Goal: Information Seeking & Learning: Compare options

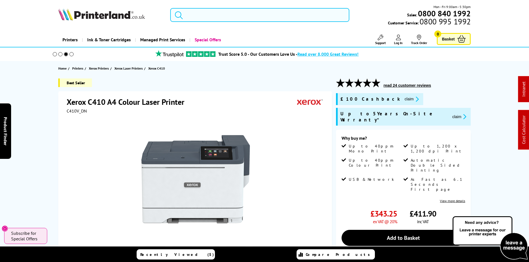
click at [204, 16] on input "search" at bounding box center [259, 15] width 179 height 14
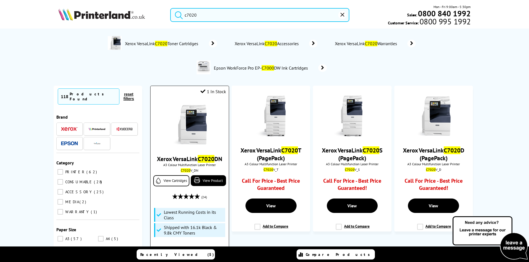
type input "c7020"
click at [195, 124] on img at bounding box center [190, 125] width 42 height 42
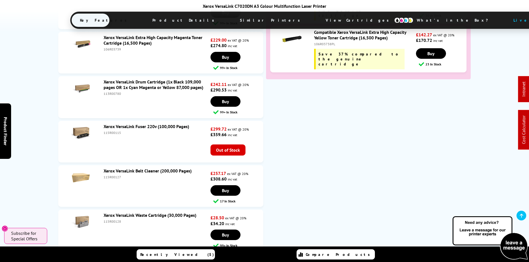
scroll to position [2675, 0]
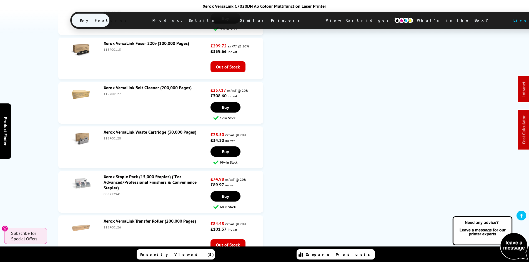
click at [113, 136] on div "115R00128" at bounding box center [157, 138] width 106 height 4
copy div "115R00128"
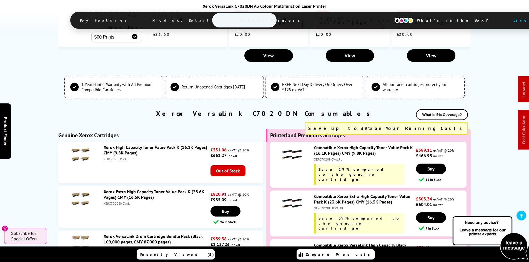
scroll to position [1870, 0]
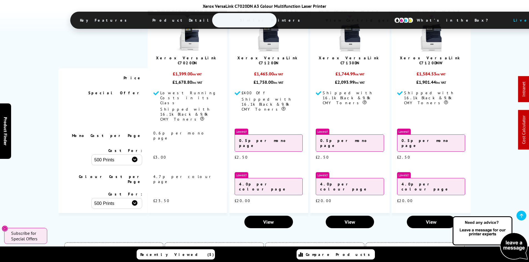
drag, startPoint x: 55, startPoint y: 167, endPoint x: 48, endPoint y: 165, distance: 6.8
click at [55, 167] on div "See how much you can save… Compare against similar printers Currently Viewing" at bounding box center [264, 97] width 444 height 269
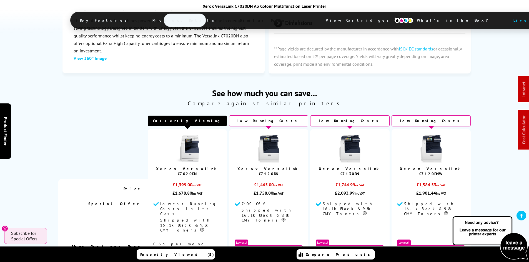
click at [317, 23] on span "View Cartridges" at bounding box center [359, 20] width 85 height 14
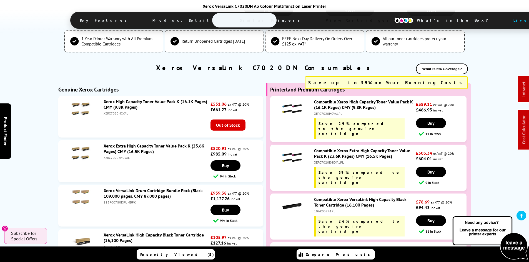
scroll to position [2027, 0]
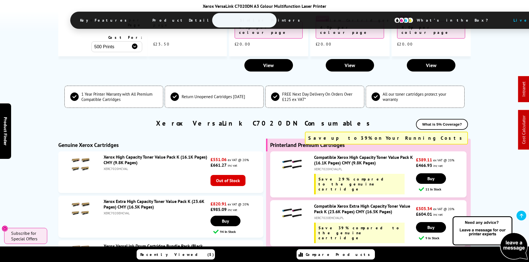
click at [337, 216] on div "XERC7020EHCVALPL" at bounding box center [364, 218] width 101 height 4
copy div "XERC7020EHCVALPL"
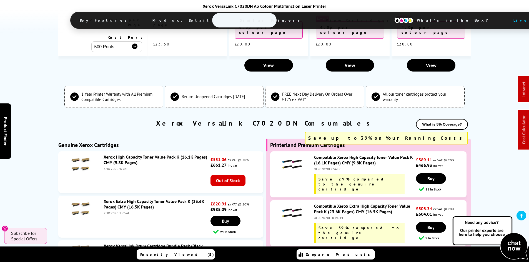
copy div "XERC7020EHCVALPL"
drag, startPoint x: 27, startPoint y: 162, endPoint x: 41, endPoint y: 180, distance: 22.5
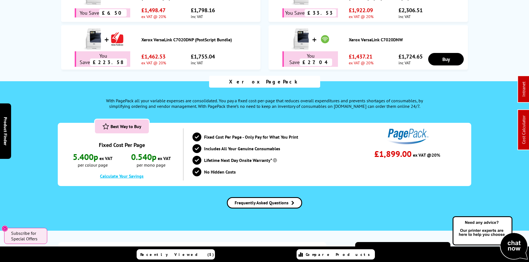
scroll to position [0, 0]
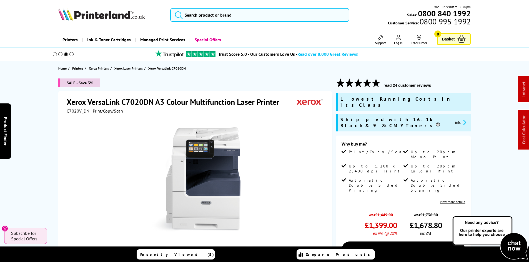
drag, startPoint x: 43, startPoint y: 187, endPoint x: 36, endPoint y: 92, distance: 94.7
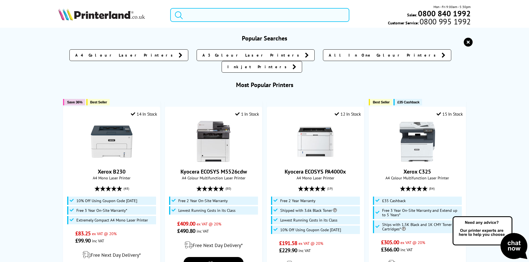
paste input "106R03528"
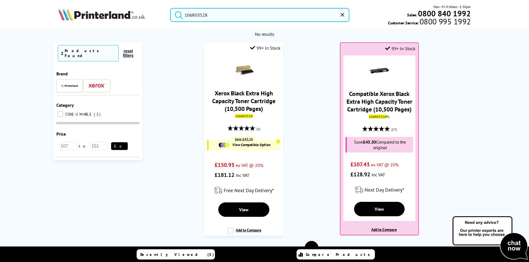
click at [325, 103] on ol "99+ In Stock Xerox Black Extra High Capacity Toner Cartridge (10,500 Pages) 106…" at bounding box center [312, 141] width 328 height 199
click at [27, 114] on div "No results No results Currently Selected 2 Products Found reset filters Brand" at bounding box center [264, 163] width 529 height 268
click at [198, 16] on input "106R03528" at bounding box center [259, 15] width 179 height 14
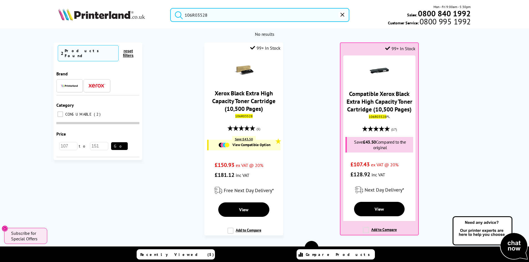
click at [198, 16] on input "106R03528" at bounding box center [259, 15] width 179 height 14
paste input "1"
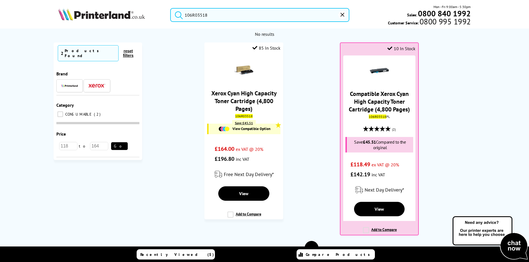
click at [300, 114] on ol "85 In Stock Xerox Cyan High Capacity Toner Cartridge (4,800 Pages) 106R03518 Sa…" at bounding box center [312, 141] width 328 height 199
click at [25, 94] on div "No results No results Currently Selected 2 Products Found reset filters Brand" at bounding box center [264, 163] width 529 height 268
click at [210, 20] on input "106R03518" at bounding box center [259, 15] width 179 height 14
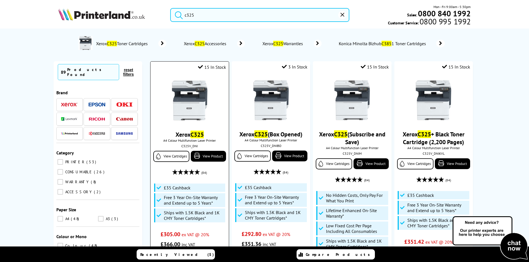
type input "c325"
click at [173, 110] on img at bounding box center [190, 101] width 42 height 42
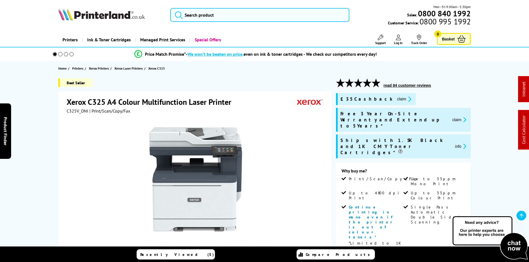
click at [43, 97] on div "Best Seller Xerox C325 A4 Colour Multifunction Laser Printer C325V_DNI | Print/…" at bounding box center [264, 255] width 444 height 352
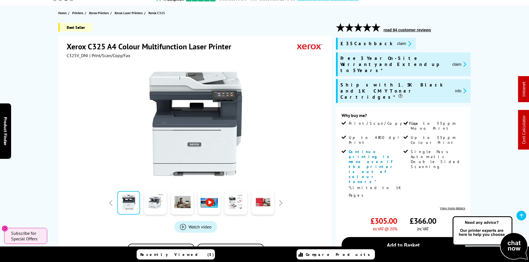
drag, startPoint x: 32, startPoint y: 155, endPoint x: 40, endPoint y: 181, distance: 27.0
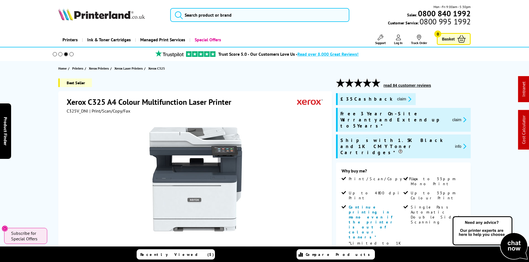
drag, startPoint x: 45, startPoint y: 192, endPoint x: 46, endPoint y: 60, distance: 132.2
click at [206, 18] on input "search" at bounding box center [259, 15] width 179 height 14
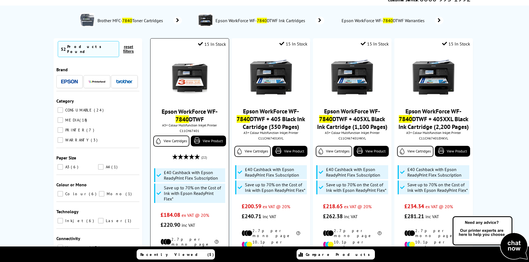
scroll to position [28, 0]
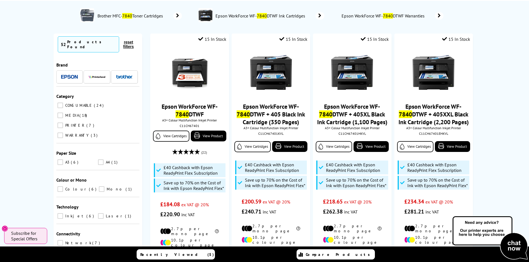
drag, startPoint x: 26, startPoint y: 84, endPoint x: 31, endPoint y: 84, distance: 4.8
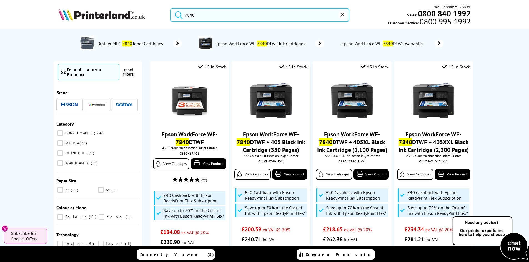
click at [206, 18] on input "7840" at bounding box center [259, 15] width 179 height 14
click at [205, 14] on input "7840" at bounding box center [259, 15] width 179 height 14
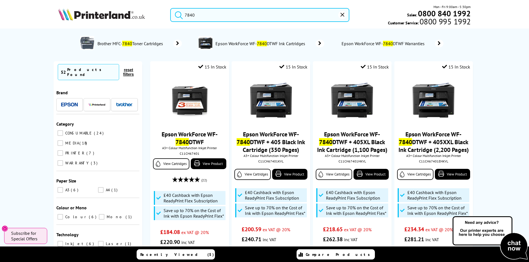
click at [205, 14] on input "7840" at bounding box center [259, 15] width 179 height 14
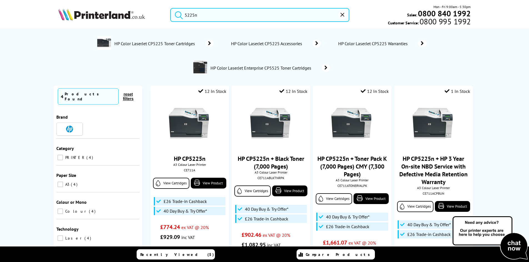
type input "5225n"
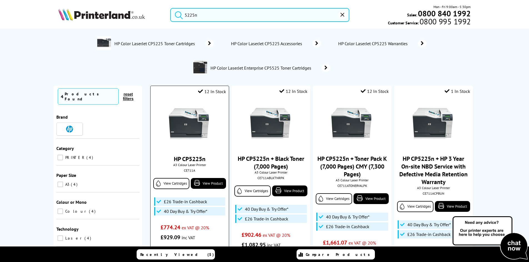
click at [197, 127] on img at bounding box center [190, 125] width 42 height 42
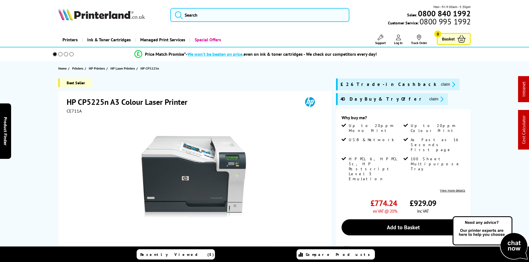
click at [42, 118] on div "Best Seller HP CP5225n A3 Colour Laser Printer CE711A Add to Compare In the Box" at bounding box center [264, 206] width 444 height 255
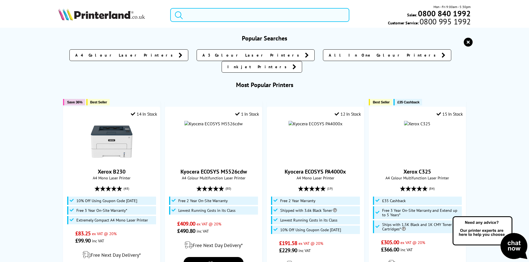
click at [195, 19] on input "search" at bounding box center [259, 15] width 179 height 14
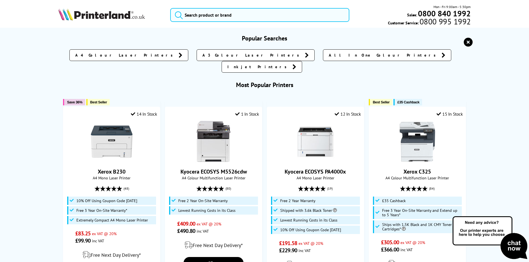
click at [48, 149] on div "Popular Searches A4 Colour Laser Printers A3 Colour Laser Printers All In One C…" at bounding box center [264, 262] width 444 height 456
click at [196, 17] on input "search" at bounding box center [259, 15] width 179 height 14
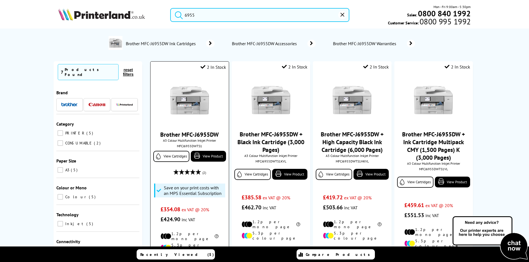
type input "6955"
click at [199, 106] on img at bounding box center [190, 101] width 42 height 42
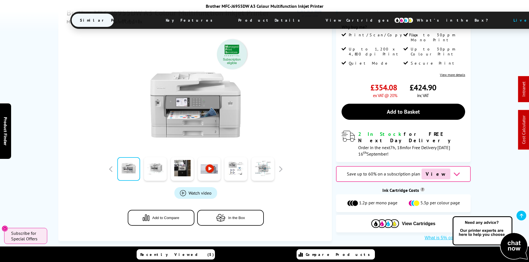
scroll to position [111, 0]
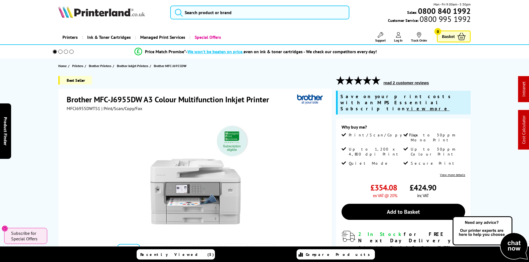
scroll to position [0, 0]
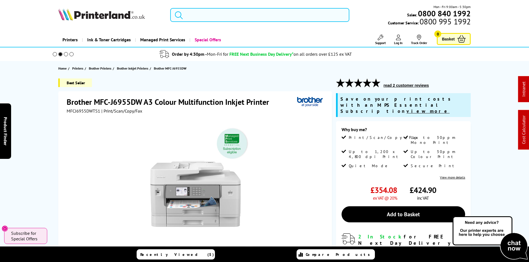
click at [249, 16] on input "search" at bounding box center [259, 15] width 179 height 14
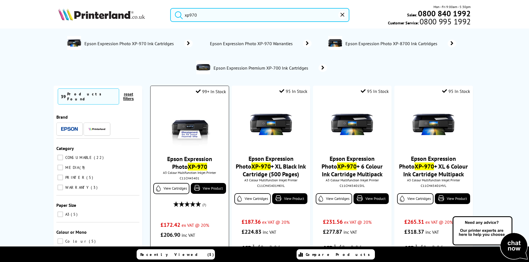
type input "xp970"
click at [193, 130] on img at bounding box center [190, 125] width 42 height 42
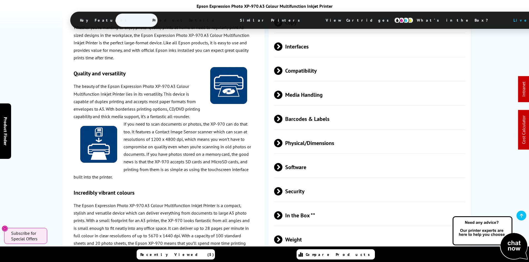
scroll to position [916, 0]
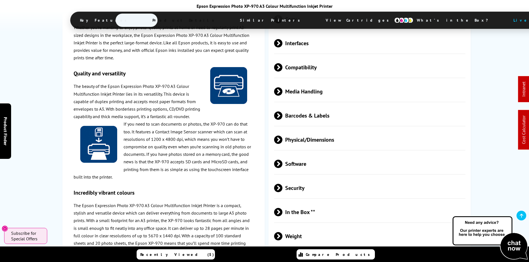
click at [282, 94] on span at bounding box center [282, 91] width 0 height 8
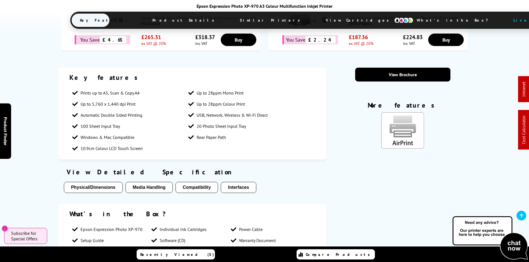
scroll to position [278, 0]
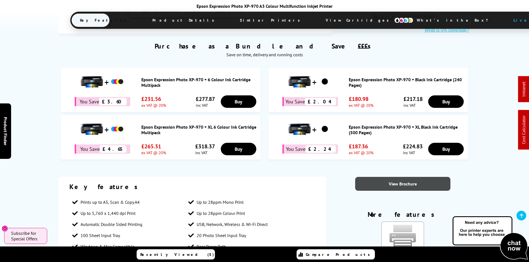
click at [384, 184] on link "View Brochure" at bounding box center [402, 184] width 95 height 14
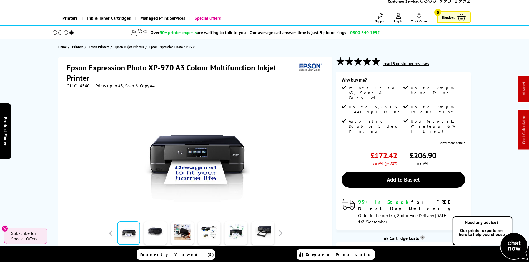
scroll to position [0, 0]
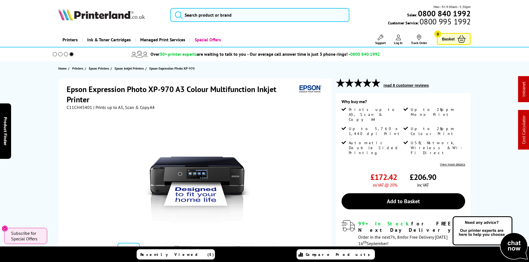
click at [376, 43] on span "Support" at bounding box center [380, 43] width 11 height 4
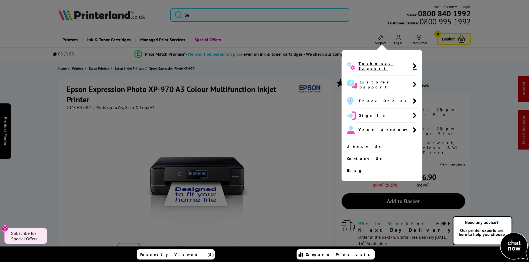
click at [371, 61] on span "Technical Support" at bounding box center [385, 66] width 54 height 10
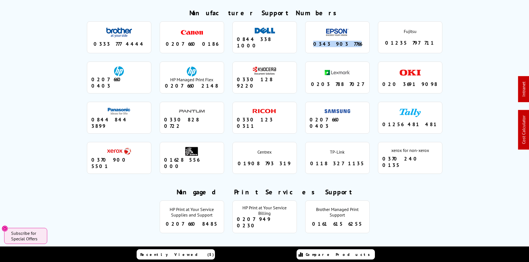
drag, startPoint x: 355, startPoint y: 32, endPoint x: 320, endPoint y: 31, distance: 34.4
click at [320, 41] on div "0343 903 7766" at bounding box center [338, 44] width 56 height 6
copy div "0343 903 7766"
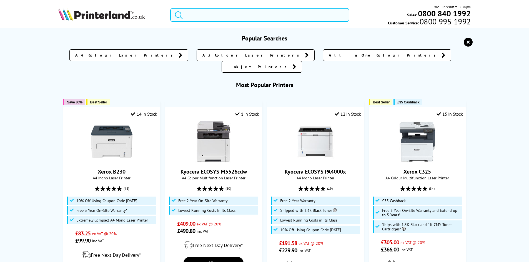
paste input "3QA55A"
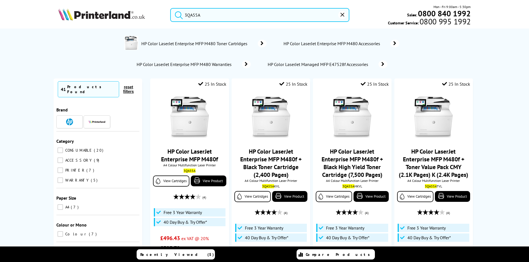
type input "3QA55A"
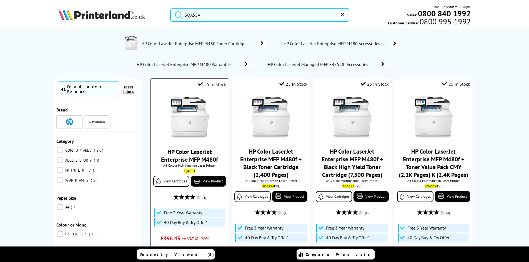
click at [204, 101] on img at bounding box center [190, 118] width 42 height 42
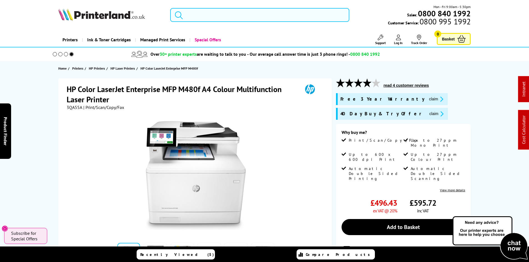
click at [200, 16] on input "search" at bounding box center [259, 15] width 179 height 14
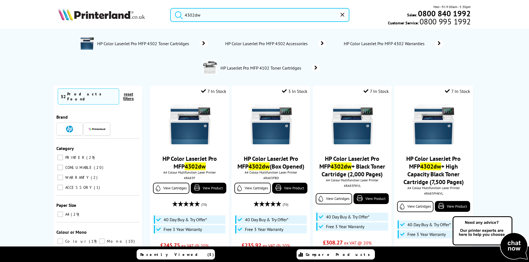
type input "4302dw"
click at [170, 8] on button "submit" at bounding box center [177, 14] width 14 height 12
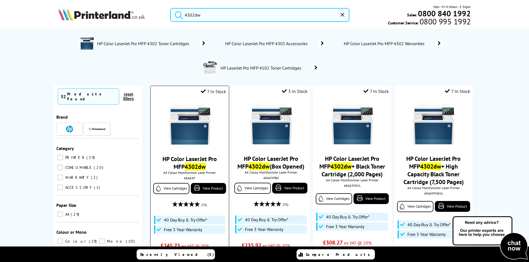
click at [186, 130] on img at bounding box center [190, 125] width 42 height 42
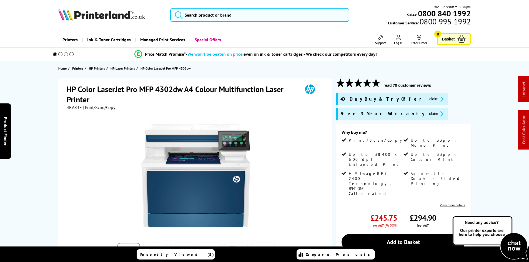
click at [44, 129] on div "HP Color LaserJet Pro MFP 4302dw A4 Colour Multifunction Laser Printer 4RA83F |…" at bounding box center [264, 215] width 444 height 273
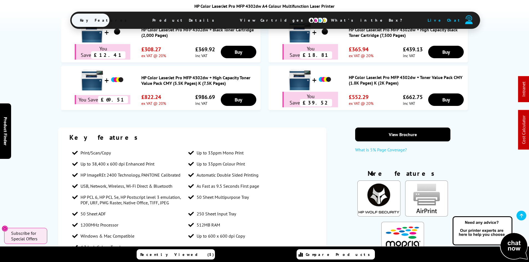
scroll to position [361, 0]
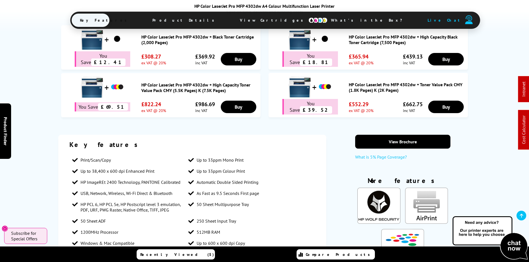
click at [40, 135] on div "Key features Print/Scan/Copy Up to 33ppm Mono Print Up to 38,400 x 600 dpi Enha…" at bounding box center [264, 257] width 529 height 245
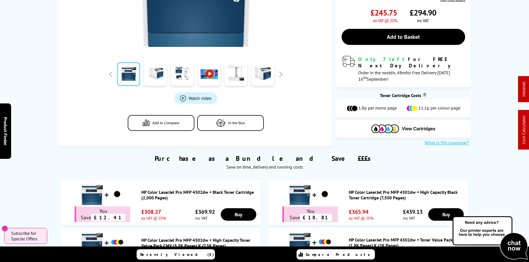
scroll to position [0, 0]
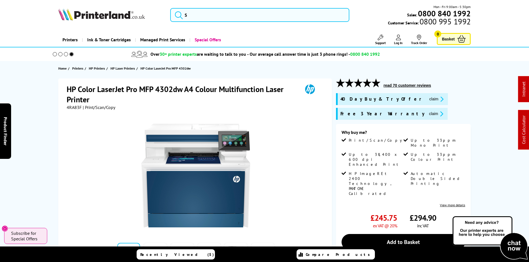
drag, startPoint x: 43, startPoint y: 167, endPoint x: 48, endPoint y: 69, distance: 98.4
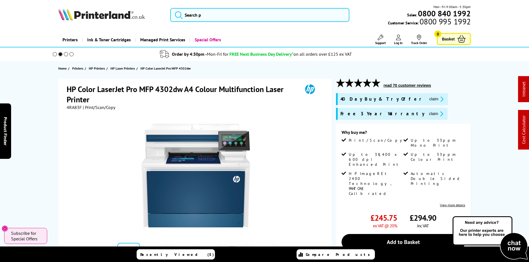
click at [74, 108] on span "4RA83F" at bounding box center [74, 108] width 15 height 6
copy span "4RA83F"
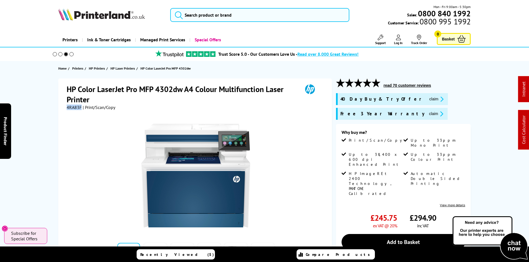
drag, startPoint x: 394, startPoint y: 115, endPoint x: 333, endPoint y: 135, distance: 64.0
click at [427, 115] on button "claim" at bounding box center [435, 114] width 17 height 6
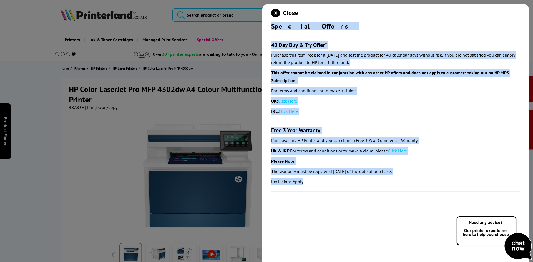
drag, startPoint x: 270, startPoint y: 27, endPoint x: 332, endPoint y: 185, distance: 169.5
click at [332, 185] on div "Close Special Offers 40 Day Buy & Try Offer* Purchase this item, register it wi…" at bounding box center [395, 135] width 267 height 262
copy div "Special Offers 40 Day Buy & Try Offer* Purchase this item, register it within 3…"
drag, startPoint x: 276, startPoint y: 11, endPoint x: 250, endPoint y: 24, distance: 29.2
click at [276, 11] on icon "close modal" at bounding box center [275, 13] width 9 height 9
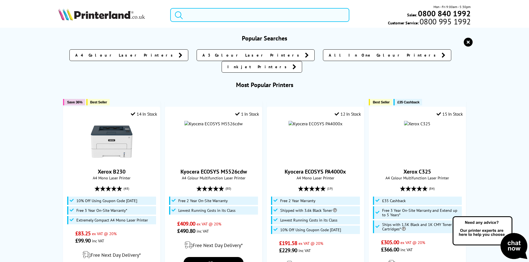
click at [190, 16] on input "search" at bounding box center [259, 15] width 179 height 14
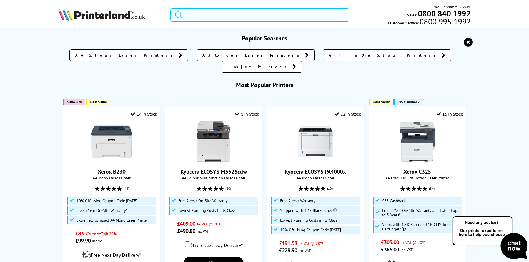
click at [191, 16] on input "search" at bounding box center [259, 15] width 179 height 14
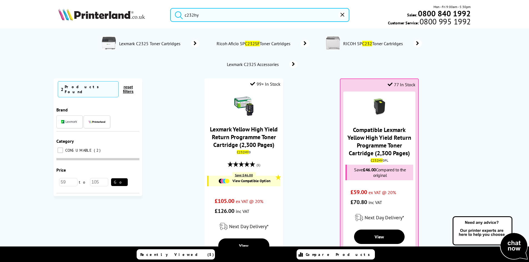
drag, startPoint x: 214, startPoint y: 16, endPoint x: 109, endPoint y: 16, distance: 104.7
click at [109, 16] on div "c232hy Mon - Fri 9:00am - 5:30pm Sales: 0800 840 1992 Customer Service: 0800 99…" at bounding box center [264, 16] width 444 height 24
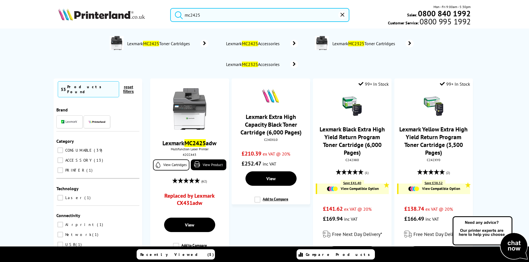
click at [0, 0] on ul "Key Features Product Details View Cartridges What’s in the Box? Live Chat" at bounding box center [0, 0] width 0 height 0
click at [225, 17] on input "mc2425" at bounding box center [259, 15] width 179 height 14
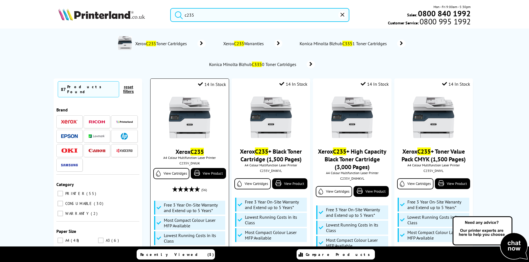
type input "c235"
click at [189, 111] on img at bounding box center [190, 118] width 42 height 42
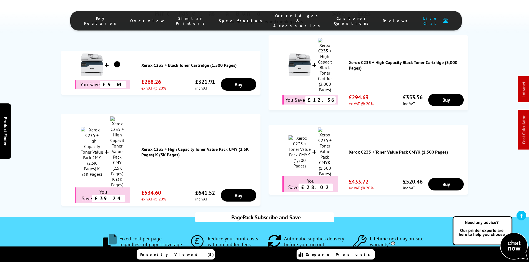
click at [277, 21] on span "Cartridges & Accessories" at bounding box center [298, 20] width 50 height 15
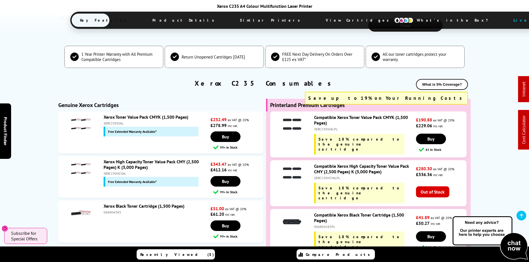
scroll to position [1917, 0]
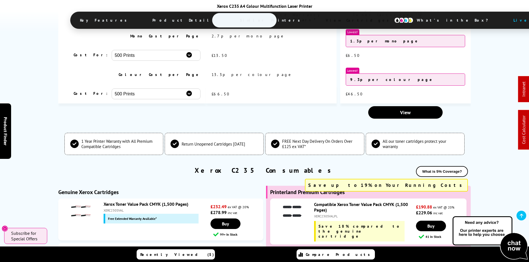
click at [114, 209] on div "XERC230SVAL" at bounding box center [157, 211] width 106 height 4
copy div "XERC230SVAL"
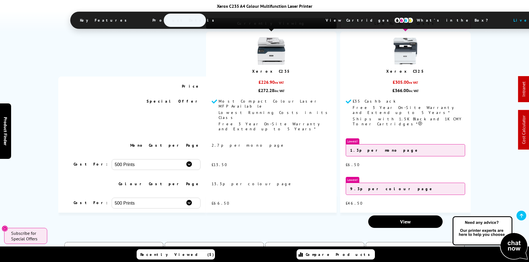
scroll to position [0, 0]
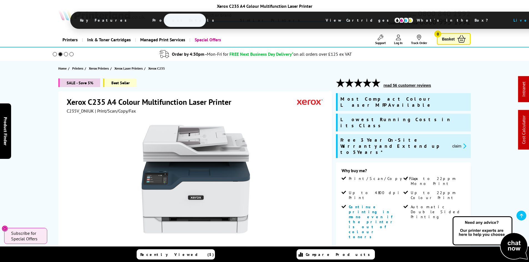
drag, startPoint x: 167, startPoint y: 202, endPoint x: 168, endPoint y: 65, distance: 137.2
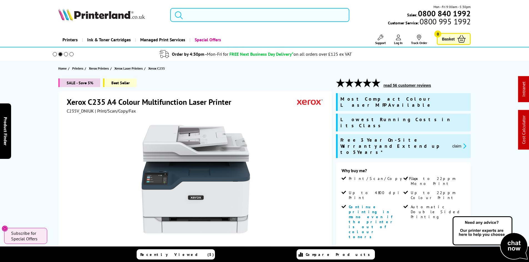
click at [200, 19] on input "search" at bounding box center [259, 15] width 179 height 14
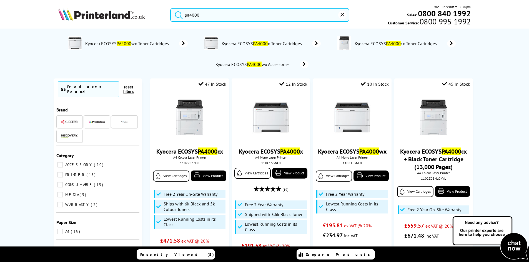
type input "pa4000"
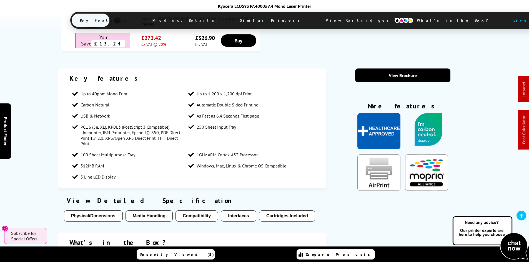
click at [317, 20] on span "View Cartridges" at bounding box center [359, 20] width 85 height 14
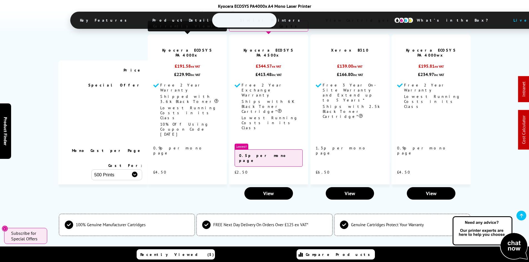
click at [232, 22] on span "Similar Printers" at bounding box center [272, 20] width 80 height 13
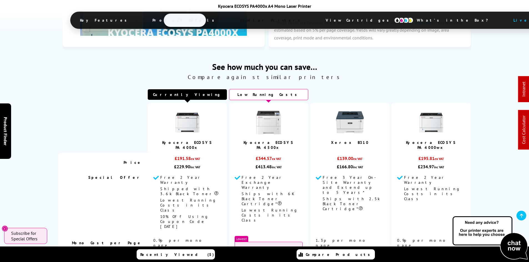
click at [317, 22] on span "View Cartridges" at bounding box center [359, 20] width 85 height 14
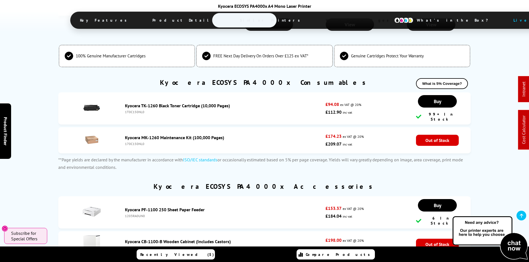
scroll to position [1527, 0]
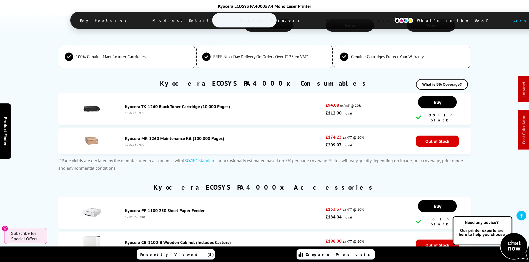
click at [265, 208] on div "Kyocera PF-1100 250 Sheet Paper Feeder" at bounding box center [224, 211] width 198 height 6
click at [131, 215] on div "1203RA0UN0" at bounding box center [224, 217] width 198 height 4
drag, startPoint x: 131, startPoint y: 131, endPoint x: 152, endPoint y: 135, distance: 21.1
click at [139, 215] on div "1203RA0UN0" at bounding box center [224, 217] width 198 height 4
copy div "1203RA0UN0"
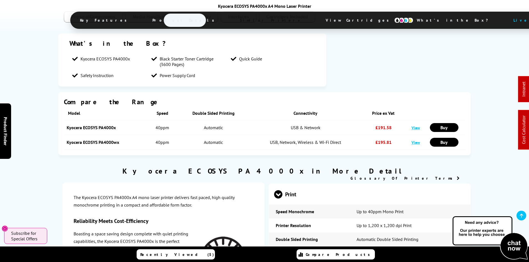
scroll to position [0, 0]
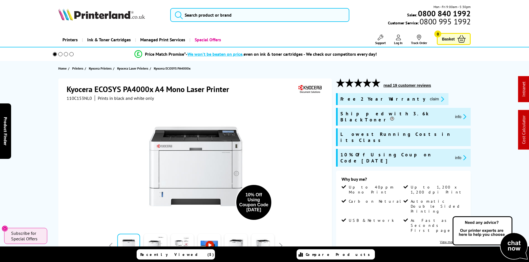
drag, startPoint x: 41, startPoint y: 175, endPoint x: 39, endPoint y: 71, distance: 104.1
click at [45, 119] on div "Kyocera ECOSYS PA4000x A4 Mono Laser Printer 110C153NL0 Prints in black and whi…" at bounding box center [264, 234] width 444 height 310
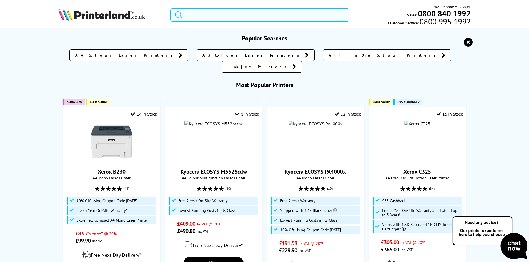
click at [197, 17] on input "search" at bounding box center [259, 15] width 179 height 14
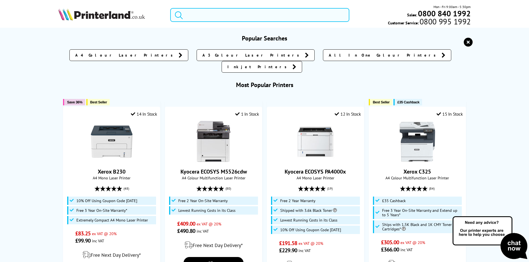
click at [200, 17] on input "search" at bounding box center [259, 15] width 179 height 14
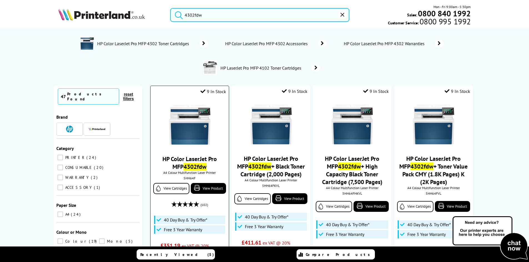
type input "4302fdw"
click at [192, 137] on img at bounding box center [190, 125] width 42 height 42
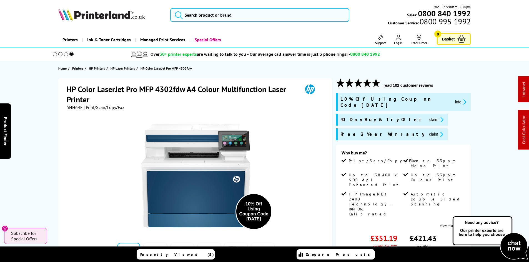
click at [76, 107] on span "5HH64F" at bounding box center [75, 108] width 16 height 6
copy span "5HH64F"
drag, startPoint x: 51, startPoint y: 168, endPoint x: 51, endPoint y: 163, distance: 5.3
click at [51, 167] on div "HP Color LaserJet Pro MFP 4302fdw A4 Colour Multifunction Laser Printer 5HH64F …" at bounding box center [264, 226] width 444 height 294
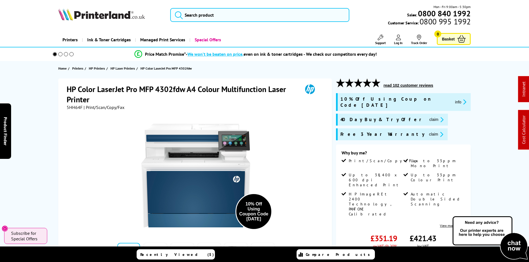
click at [374, 42] on li "Support Technical Support Customer Support Track Order Sign In" at bounding box center [375, 40] width 22 height 10
click at [376, 43] on span "Support" at bounding box center [380, 43] width 11 height 4
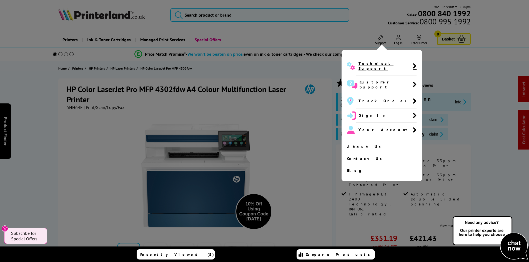
click at [371, 63] on span "Technical Support" at bounding box center [385, 66] width 54 height 10
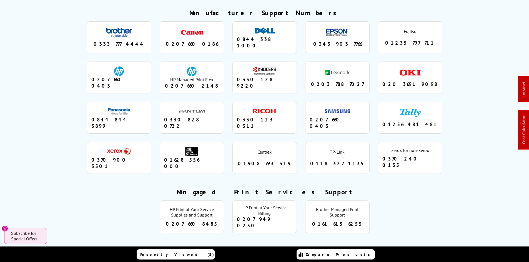
drag, startPoint x: 70, startPoint y: 149, endPoint x: 55, endPoint y: 140, distance: 17.4
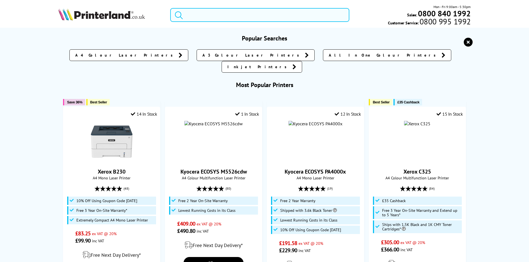
click at [205, 12] on input "search" at bounding box center [259, 15] width 179 height 14
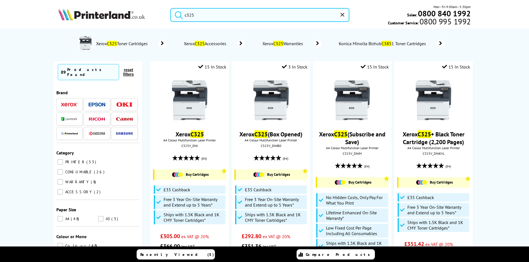
type input "c325"
click at [170, 8] on button "submit" at bounding box center [177, 14] width 14 height 12
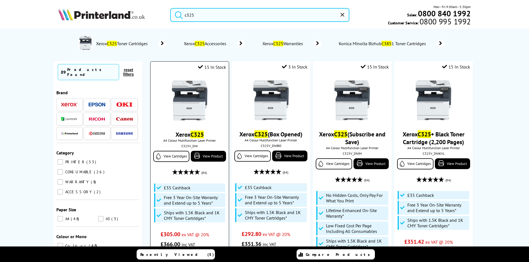
click at [184, 114] on img at bounding box center [190, 101] width 42 height 42
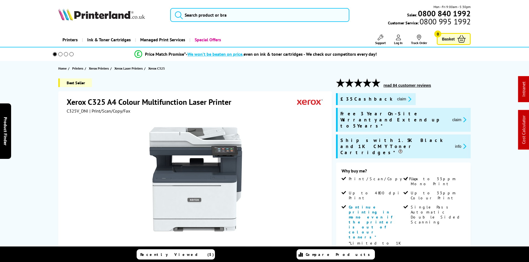
click at [72, 111] on span "C325V_DNI" at bounding box center [78, 111] width 22 height 6
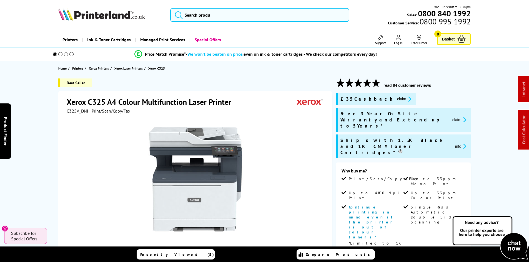
click at [53, 133] on div "Best Seller Xerox C325 A4 Colour Multifunction Laser Printer C325V_DNI | Print/…" at bounding box center [264, 255] width 444 height 352
click at [201, 18] on input "search" at bounding box center [259, 15] width 179 height 14
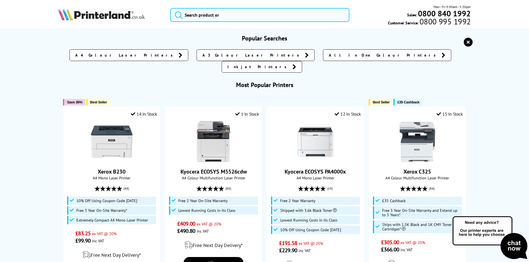
click at [106, 17] on img at bounding box center [101, 14] width 87 height 12
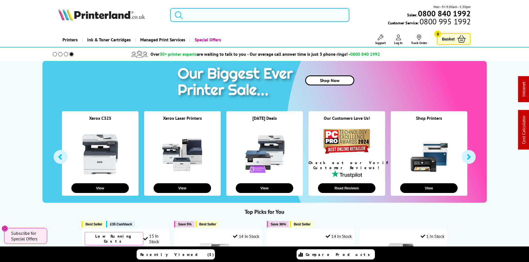
drag, startPoint x: 201, startPoint y: 13, endPoint x: 205, endPoint y: 15, distance: 4.4
click at [201, 13] on input "search" at bounding box center [259, 15] width 179 height 14
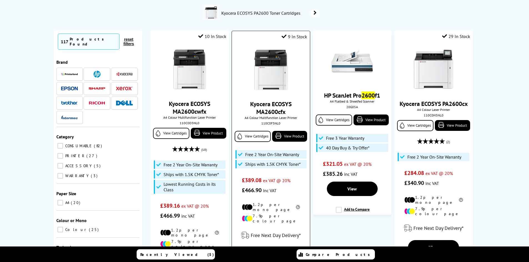
scroll to position [56, 0]
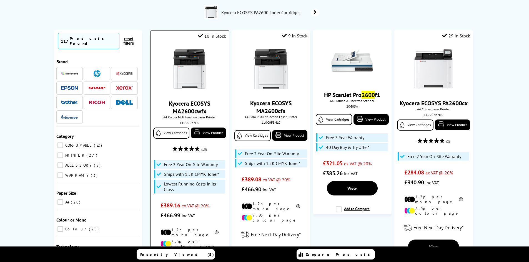
click at [193, 124] on div "110C0D3NL0" at bounding box center [190, 123] width 70 height 4
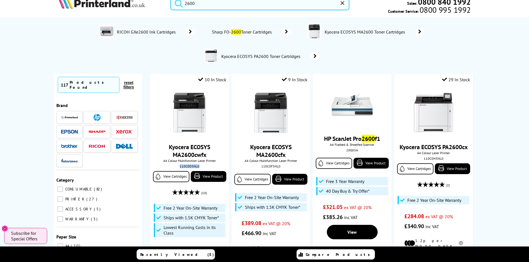
scroll to position [0, 0]
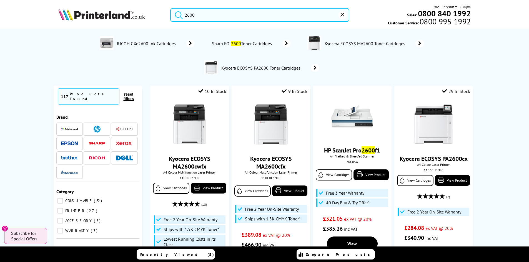
click at [207, 13] on input "2600" at bounding box center [259, 15] width 179 height 14
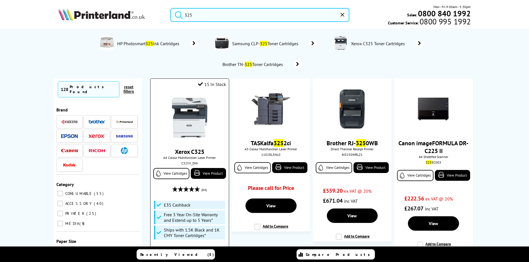
type input "325"
click at [203, 111] on img at bounding box center [190, 118] width 42 height 42
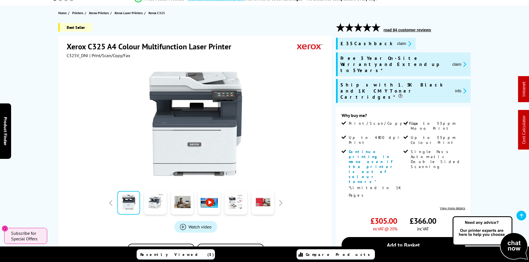
click at [75, 55] on span "C325V_DNI" at bounding box center [78, 56] width 22 height 6
copy span "C325V_DNI"
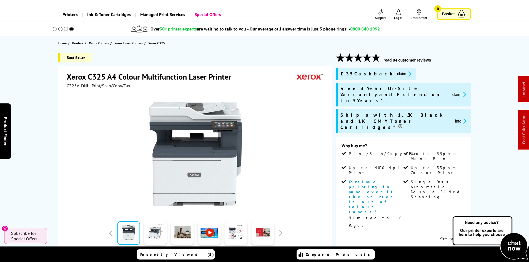
scroll to position [0, 0]
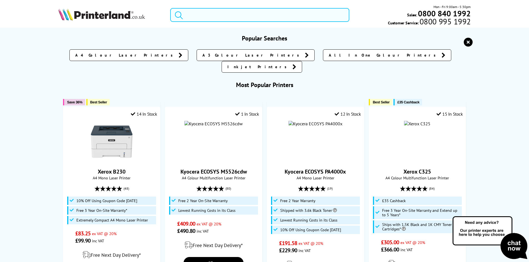
click at [198, 16] on input "search" at bounding box center [259, 15] width 179 height 14
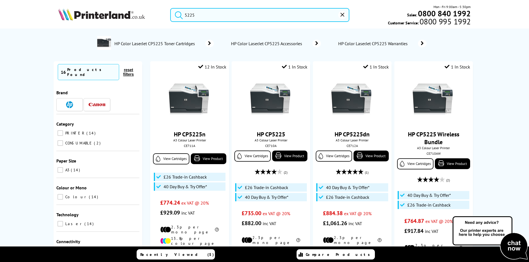
click at [202, 18] on input "5225" at bounding box center [259, 15] width 179 height 14
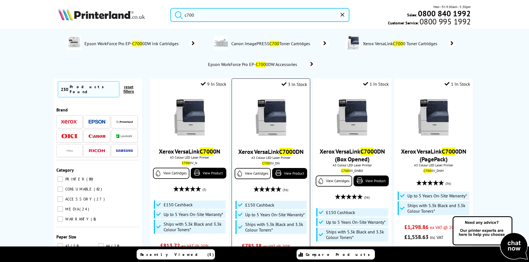
type input "c700"
click at [275, 128] on img at bounding box center [271, 118] width 42 height 42
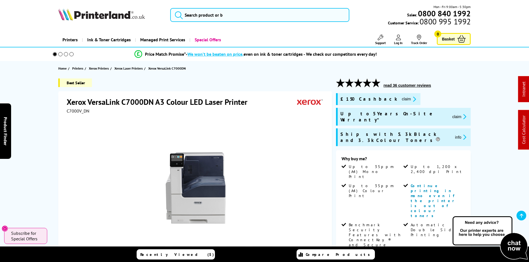
scroll to position [56, 0]
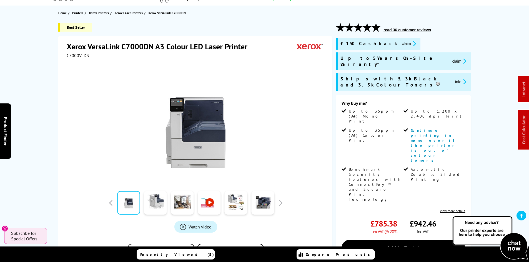
click at [79, 56] on span "C7000V_DN" at bounding box center [78, 56] width 23 height 6
copy span "C7000V_DN"
click at [47, 102] on div "Best Seller Xerox VersaLink C7000DN A3 Colour LED Laser Printer C7000V_DN" at bounding box center [264, 200] width 444 height 355
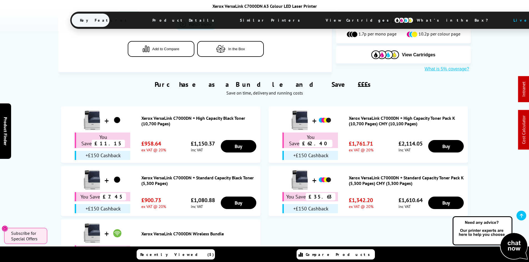
click at [317, 21] on span "View Cartridges" at bounding box center [359, 20] width 85 height 14
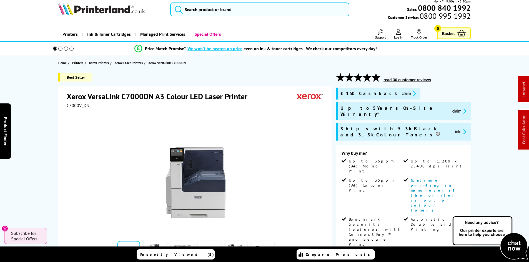
scroll to position [0, 0]
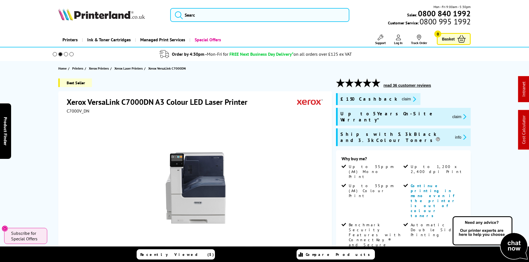
click at [77, 113] on span "C7000V_DN" at bounding box center [78, 111] width 23 height 6
copy span "C7000V_DN"
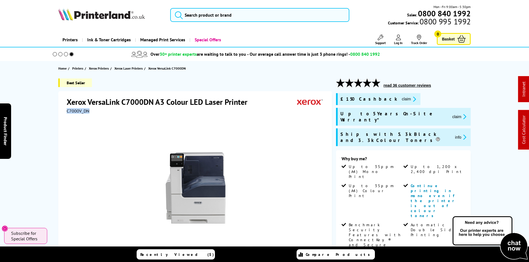
copy span "C7000V_DN"
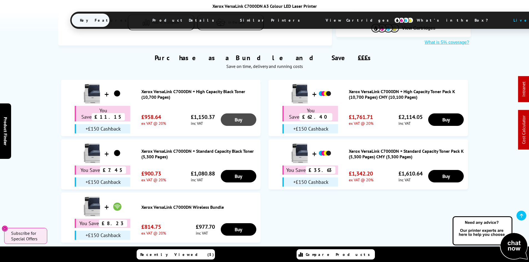
scroll to position [389, 0]
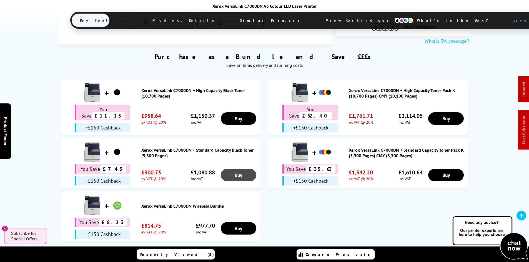
drag, startPoint x: 272, startPoint y: 20, endPoint x: 222, endPoint y: 93, distance: 88.9
click at [317, 20] on span "View Cartridges" at bounding box center [359, 20] width 85 height 14
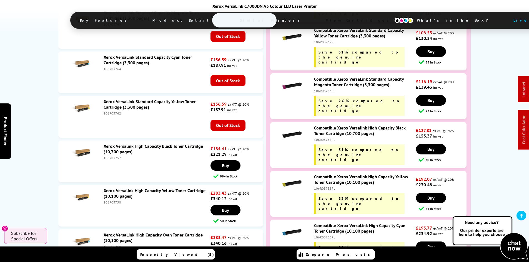
scroll to position [2287, 0]
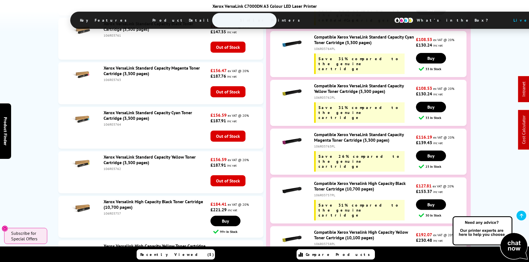
click at [114, 212] on div "106R03757" at bounding box center [157, 214] width 106 height 4
copy div "106R03757"
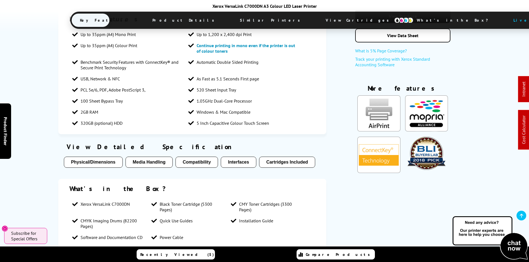
scroll to position [0, 0]
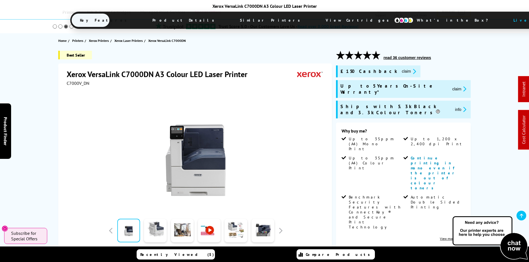
drag, startPoint x: 42, startPoint y: 175, endPoint x: 31, endPoint y: 61, distance: 114.0
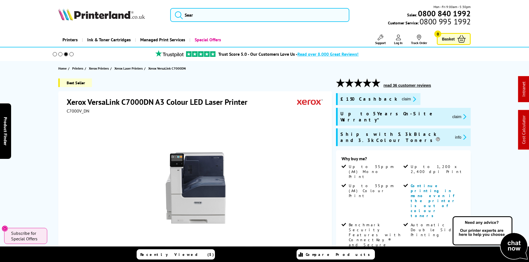
click at [400, 99] on button "claim" at bounding box center [408, 99] width 17 height 6
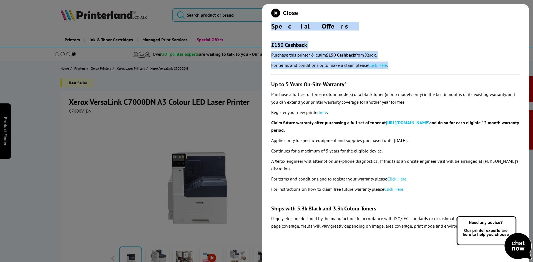
drag, startPoint x: 267, startPoint y: 27, endPoint x: 402, endPoint y: 64, distance: 140.0
click at [402, 64] on div "Close Special Offers £150 Cashback Purchase this printer & claim £150 Cashback …" at bounding box center [395, 135] width 267 height 262
copy div "Special Offers £150 Cashback Purchase this printer & claim £150 Cashback from X…"
drag, startPoint x: 274, startPoint y: 9, endPoint x: 234, endPoint y: 18, distance: 41.5
click at [274, 9] on icon "close modal" at bounding box center [275, 13] width 9 height 9
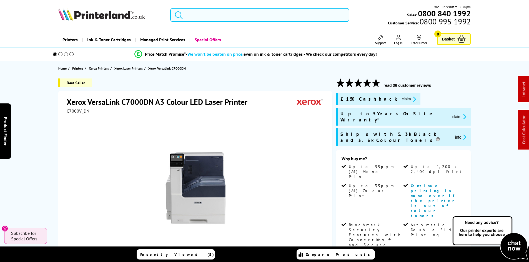
click at [222, 16] on input "search" at bounding box center [259, 15] width 179 height 14
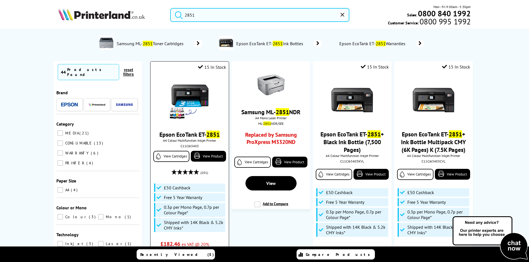
type input "2851"
click at [196, 96] on img at bounding box center [190, 101] width 42 height 42
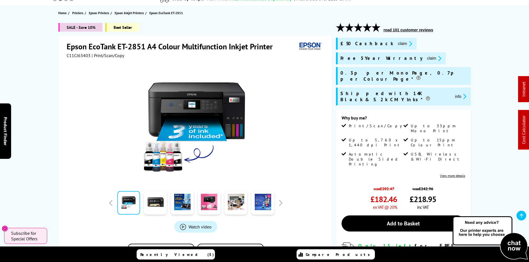
click at [72, 54] on span "C11CJ63403" at bounding box center [79, 56] width 24 height 6
copy span "C11CJ63403"
click at [485, 63] on div "SALE - Save 10% Best Seller Epson EcoTank ET-2851 A4 Colour Multifunction Inkje…" at bounding box center [264, 178] width 444 height 310
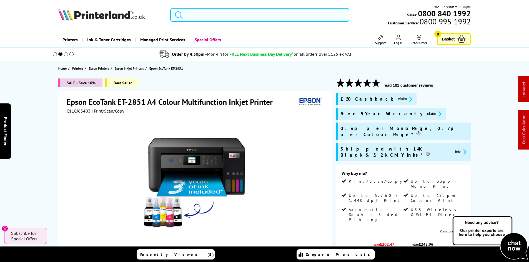
click at [196, 18] on input "search" at bounding box center [259, 15] width 179 height 14
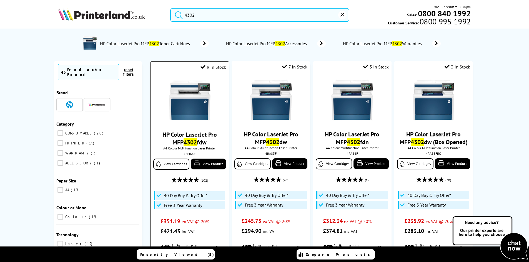
type input "4302"
click at [180, 106] on img at bounding box center [190, 101] width 42 height 42
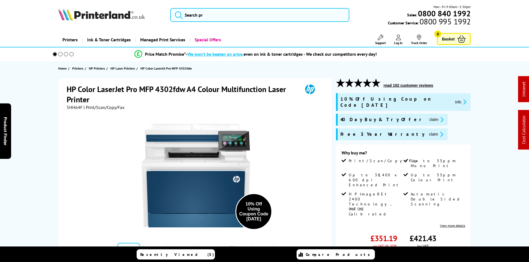
click at [49, 107] on div "HP Color LaserJet Pro MFP 4302fdw A4 Colour Multifunction Laser Printer 5HH64F …" at bounding box center [264, 224] width 444 height 290
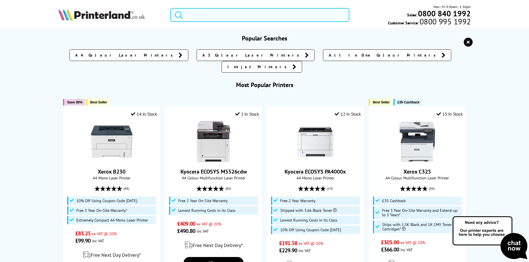
paste input "MFCL8390CDWQJ1"
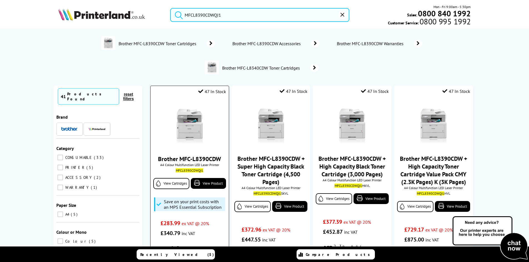
type input "MFCL8390CDWQJ1"
click at [197, 125] on img at bounding box center [190, 125] width 42 height 42
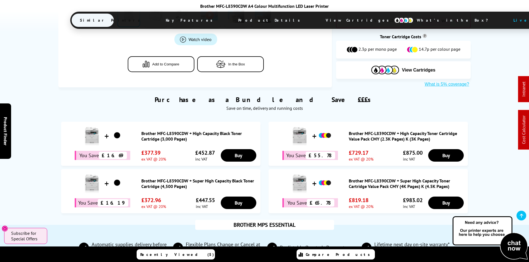
scroll to position [222, 0]
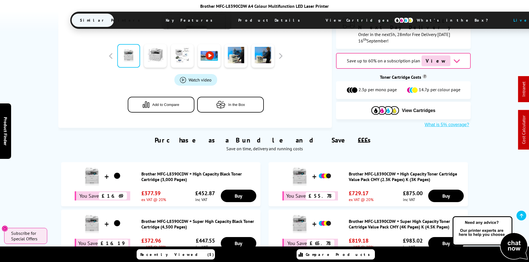
click at [36, 139] on div "Purchase as a Bundle and Save £££s Save on time, delivery and running costs You…" at bounding box center [264, 194] width 529 height 132
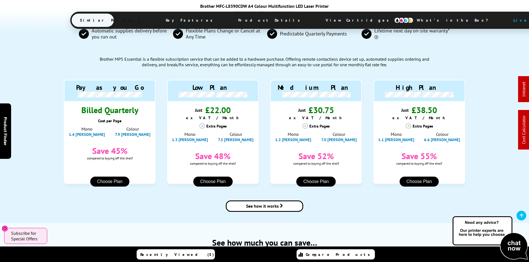
scroll to position [472, 0]
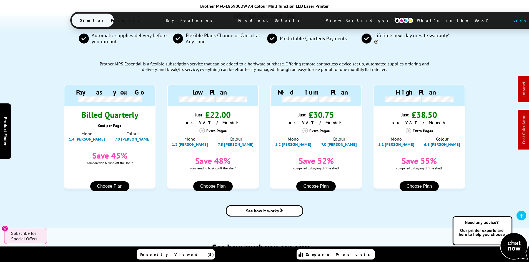
click at [41, 139] on div "BROTHER MPS ESSENTIAL Automatic supplies delivery before you run out Flexible P…" at bounding box center [264, 122] width 529 height 212
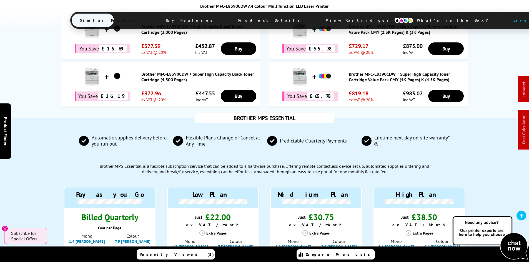
scroll to position [361, 0]
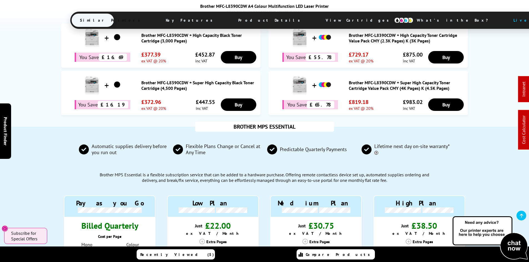
click at [44, 154] on div "BROTHER MPS ESSENTIAL Automatic supplies delivery before you run out Flexible P…" at bounding box center [264, 233] width 444 height 212
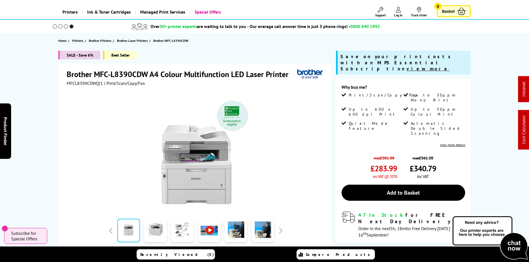
scroll to position [0, 0]
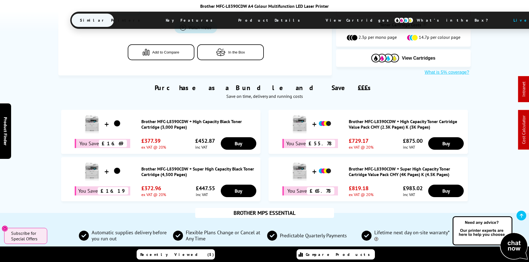
scroll to position [278, 0]
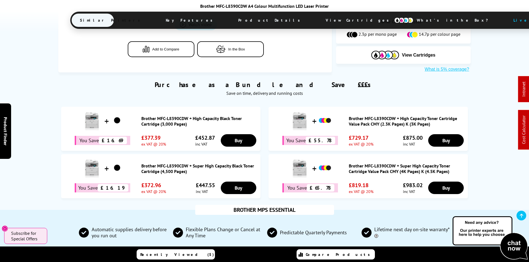
click at [317, 22] on span "View Cartridges" at bounding box center [359, 20] width 85 height 14
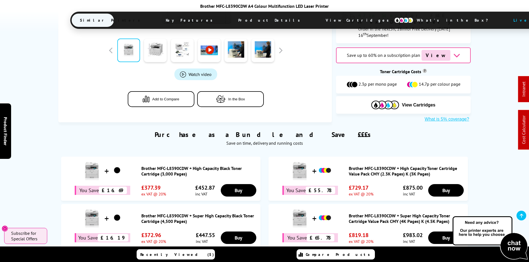
scroll to position [202, 0]
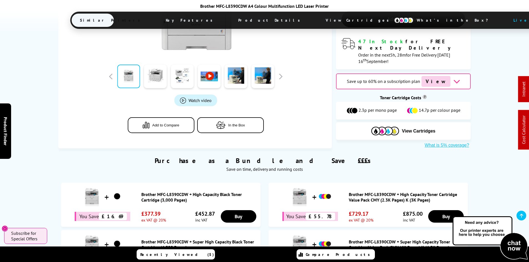
click at [49, 148] on div "Purchase as a Bundle and Save £££s Save on time, delivery and running costs Bro…" at bounding box center [264, 213] width 444 height 130
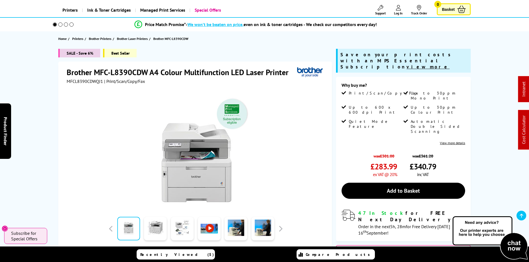
scroll to position [0, 0]
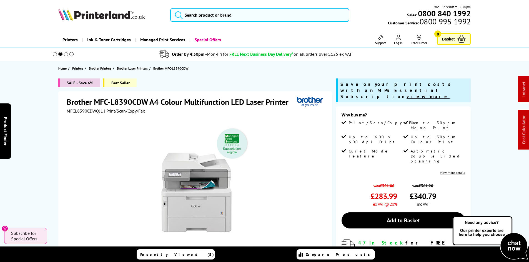
click at [49, 133] on div "SALE - Save 6% Best Seller Brother MFC-L8390CDW A4 Colour Multifunction LED Las…" at bounding box center [264, 215] width 444 height 272
click at [61, 131] on div "Brother MFC-L8390CDW A4 Colour Multifunction LED Laser Printer MFCL8390CDWQJ1 |…" at bounding box center [194, 210] width 273 height 239
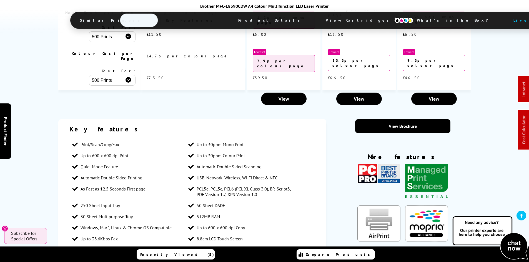
scroll to position [1027, 0]
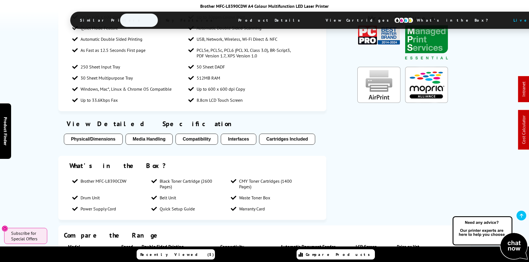
click at [57, 121] on div "Key features Print/Scan/Copy/Fax Up to 30ppm Mono Print Up to 600 x 600 dpi Pri…" at bounding box center [264, 103] width 444 height 245
click at [317, 19] on span "View Cartridges" at bounding box center [359, 20] width 85 height 14
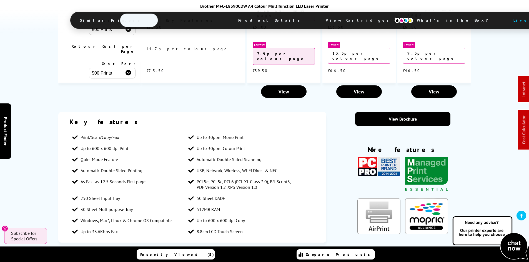
scroll to position [923, 0]
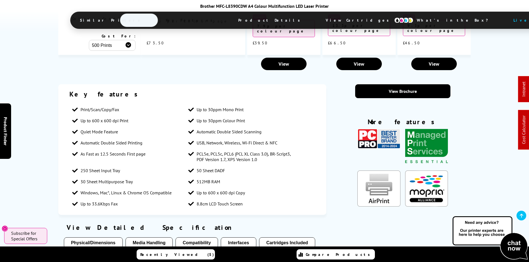
drag, startPoint x: 29, startPoint y: 81, endPoint x: 45, endPoint y: 164, distance: 84.0
click at [29, 84] on div "Key features Print/Scan/Copy/Fax Up to 30ppm Mono Print Up to 600 x 600 dpi Pri…" at bounding box center [264, 206] width 529 height 245
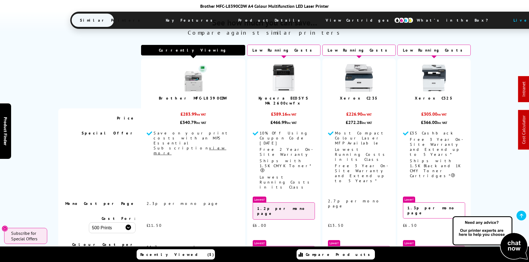
scroll to position [0, 0]
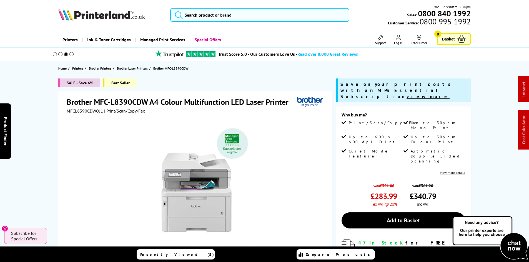
drag, startPoint x: 45, startPoint y: 182, endPoint x: 57, endPoint y: 65, distance: 117.5
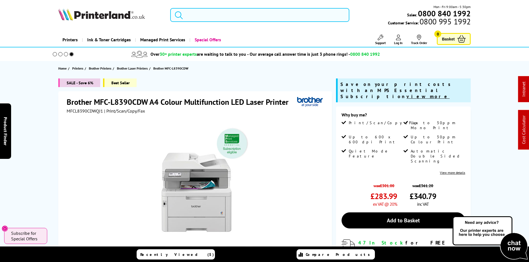
click at [205, 13] on input "search" at bounding box center [259, 15] width 179 height 14
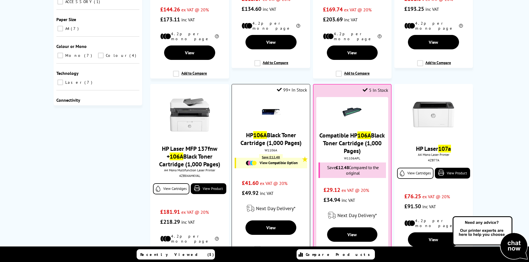
scroll to position [250, 0]
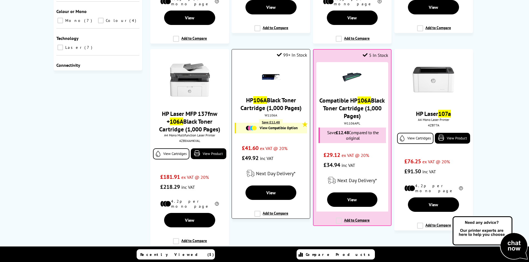
click at [270, 113] on div "W1106A" at bounding box center [271, 115] width 70 height 4
copy div "W1106A"
drag, startPoint x: 27, startPoint y: 149, endPoint x: 32, endPoint y: 179, distance: 29.9
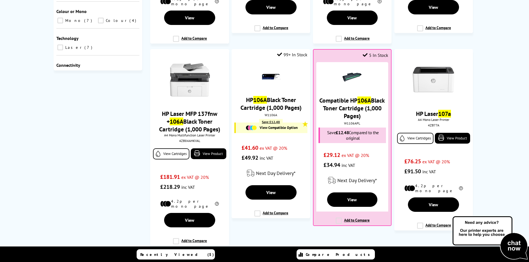
scroll to position [0, 0]
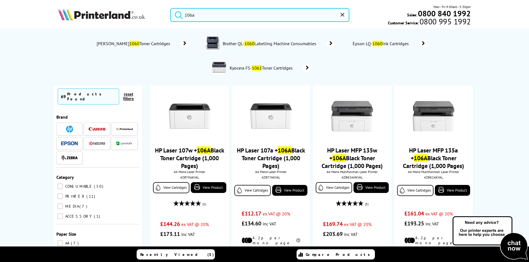
drag, startPoint x: 33, startPoint y: 183, endPoint x: 23, endPoint y: 60, distance: 122.8
click at [210, 15] on input "106a" at bounding box center [259, 15] width 179 height 14
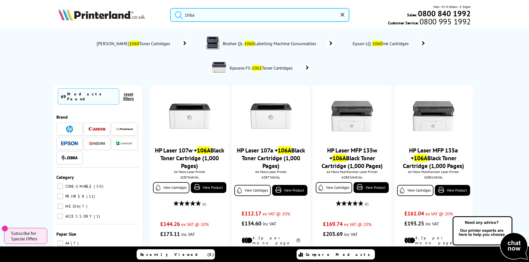
click at [210, 15] on input "106a" at bounding box center [259, 15] width 179 height 14
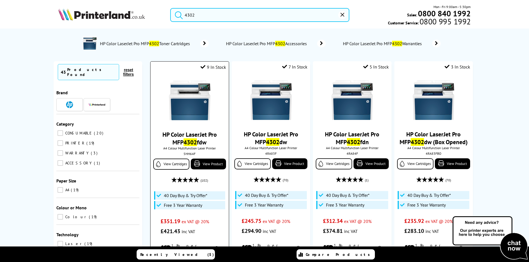
type input "4302"
click at [189, 152] on div "5HH64F" at bounding box center [190, 154] width 70 height 4
click at [189, 154] on div "5HH64F" at bounding box center [190, 154] width 70 height 4
copy div "5HH64F"
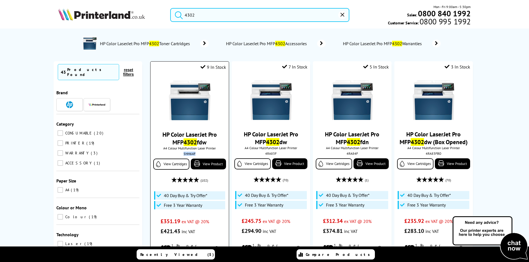
drag, startPoint x: 165, startPoint y: 107, endPoint x: 177, endPoint y: 107, distance: 11.4
click at [166, 107] on div at bounding box center [189, 101] width 72 height 43
click at [177, 107] on img at bounding box center [190, 101] width 42 height 42
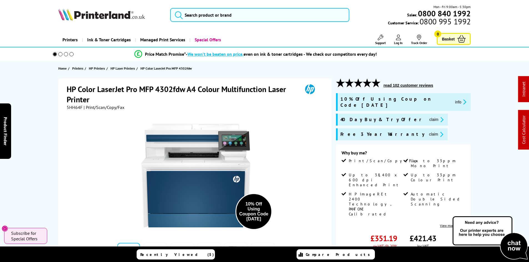
click at [428, 117] on button "claim" at bounding box center [436, 120] width 17 height 6
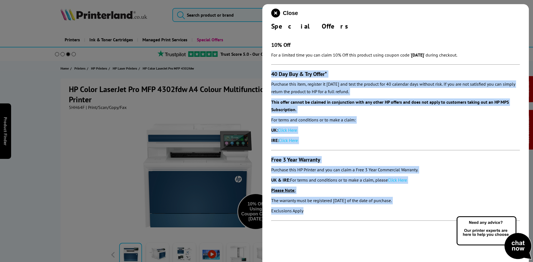
drag, startPoint x: 271, startPoint y: 73, endPoint x: 343, endPoint y: 213, distance: 158.0
click at [343, 213] on div "Close Special Offers 10% Off For a limited time you can claim 10% Off this prod…" at bounding box center [395, 135] width 267 height 262
copy section "40 Day Buy & Try Offer* Purchase this item, register it [DATE] and test the pro…"
click at [278, 13] on icon "close modal" at bounding box center [275, 13] width 9 height 9
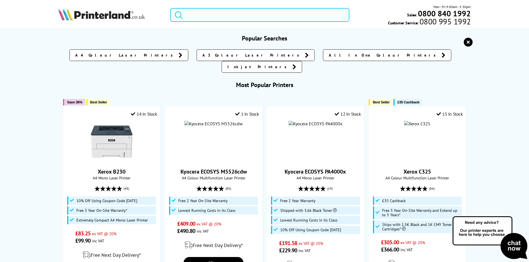
click at [198, 16] on input "search" at bounding box center [259, 15] width 179 height 14
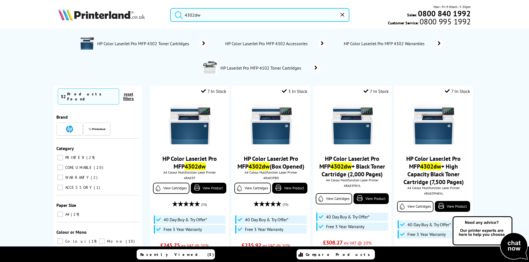
type input "4302dw"
click at [170, 8] on button "submit" at bounding box center [177, 14] width 14 height 12
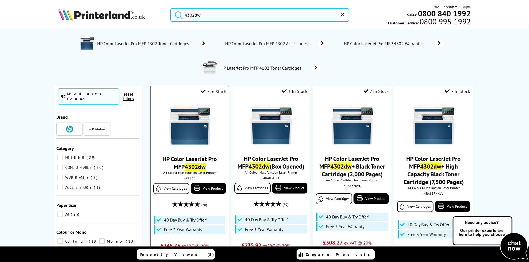
click at [189, 128] on img at bounding box center [190, 125] width 42 height 42
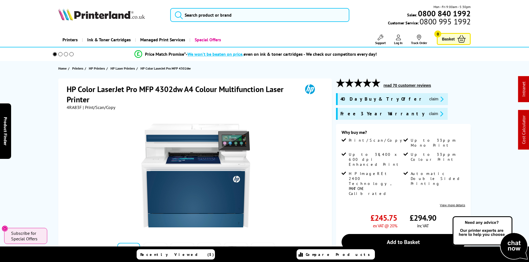
scroll to position [28, 0]
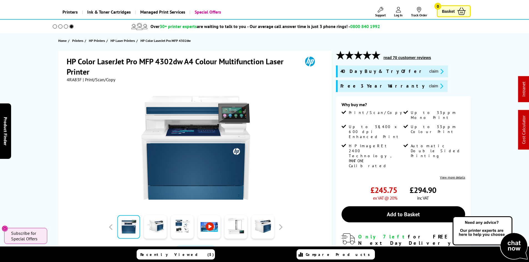
click at [52, 133] on div "HP Color LaserJet Pro MFP 4302dw A4 Colour Multifunction Laser Printer 4RA83F |…" at bounding box center [264, 187] width 444 height 273
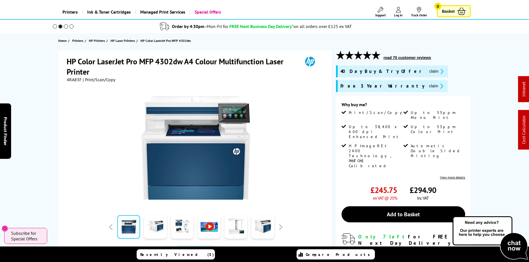
click at [72, 81] on span "4RA83F" at bounding box center [74, 80] width 15 height 6
copy span "4RA83F"
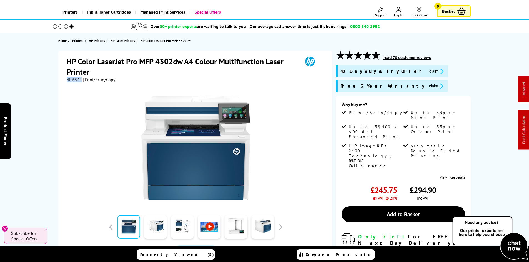
copy span "4RA83F"
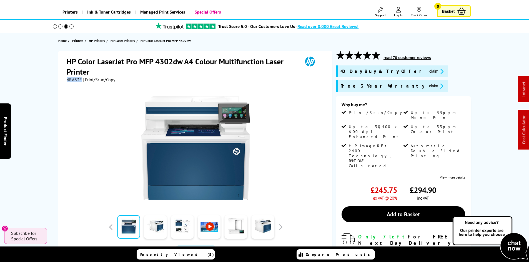
copy span "4RA83F"
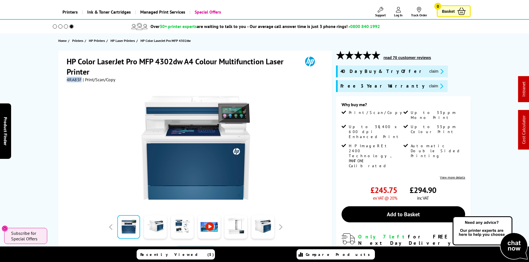
click at [428, 71] on button "claim" at bounding box center [436, 71] width 17 height 6
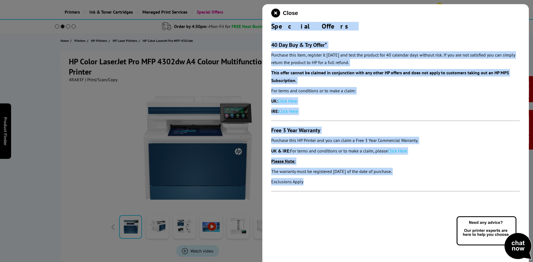
drag, startPoint x: 272, startPoint y: 26, endPoint x: 306, endPoint y: 190, distance: 167.9
click at [306, 190] on div "Close Special Offers 40 Day Buy & Try Offer* Purchase this item, register it wi…" at bounding box center [395, 135] width 267 height 262
copy div "Special Offers 40 Day Buy & Try Offer* Purchase this item, register it within 3…"
click at [275, 12] on icon "close modal" at bounding box center [275, 13] width 9 height 9
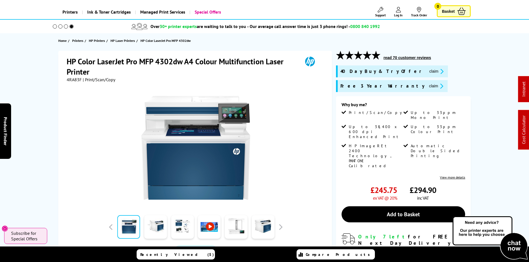
click at [57, 97] on div "HP Color LaserJet Pro MFP 4302dw A4 Colour Multifunction Laser Printer 4RA83F |…" at bounding box center [264, 187] width 444 height 273
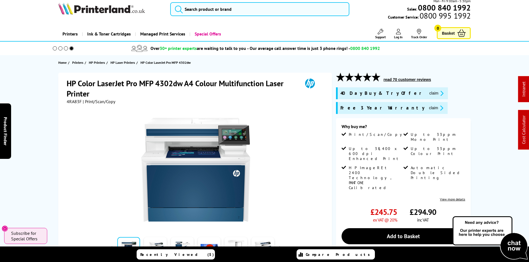
scroll to position [0, 0]
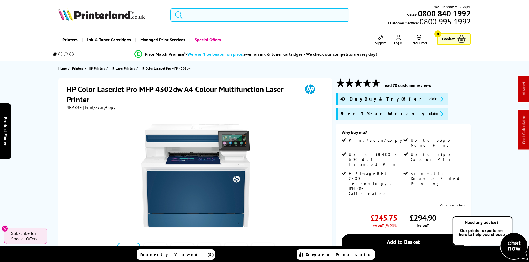
click at [198, 17] on input "search" at bounding box center [259, 15] width 179 height 14
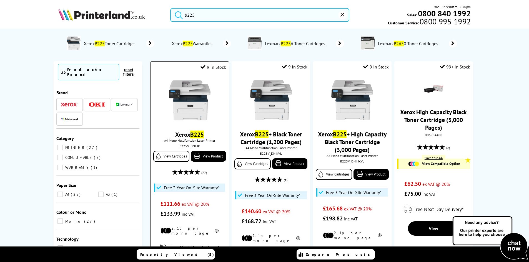
type input "b225"
click at [193, 121] on img at bounding box center [190, 101] width 42 height 42
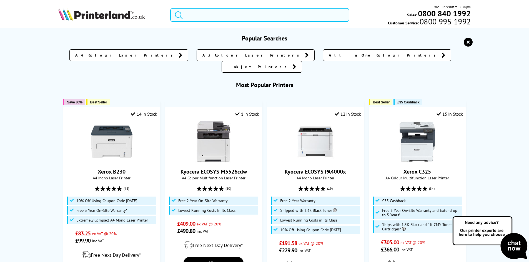
click at [199, 15] on input "search" at bounding box center [259, 15] width 179 height 14
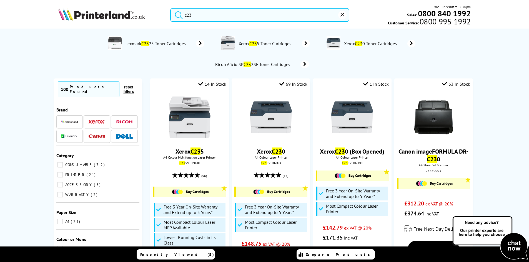
type input "c235"
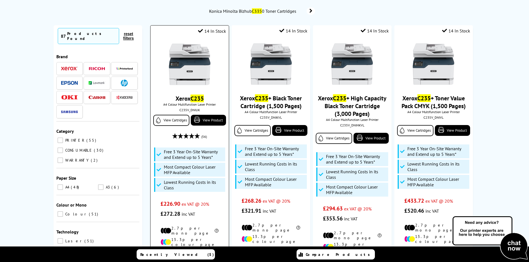
scroll to position [56, 0]
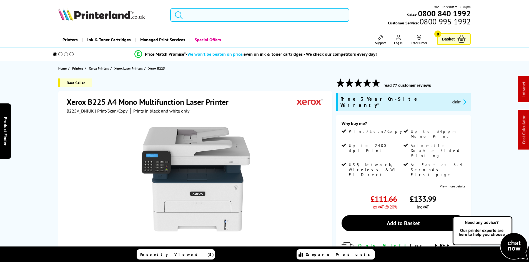
click at [198, 14] on input "search" at bounding box center [259, 15] width 179 height 14
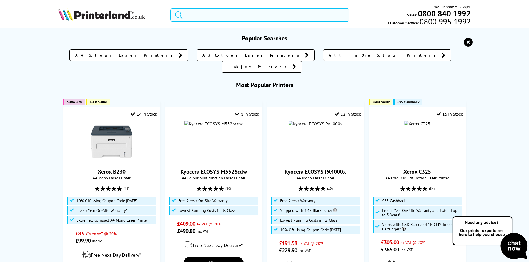
click at [198, 14] on input "search" at bounding box center [259, 15] width 179 height 14
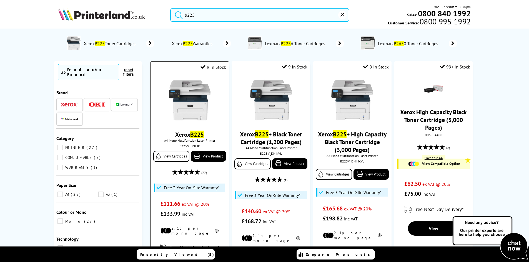
type input "b225"
click at [189, 121] on img at bounding box center [190, 101] width 42 height 42
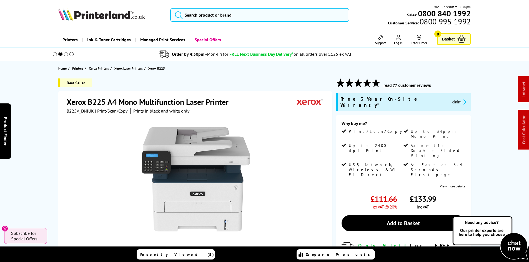
drag, startPoint x: 48, startPoint y: 137, endPoint x: 43, endPoint y: 133, distance: 6.5
click at [47, 137] on div "Best Seller Xerox B225 A4 Mono Multifunction Laser Printer B225V_DNIUK | Print/…" at bounding box center [264, 216] width 444 height 274
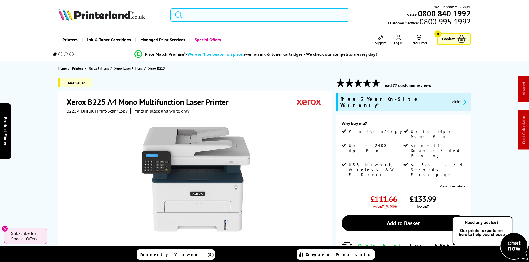
click at [193, 15] on input "search" at bounding box center [259, 15] width 179 height 14
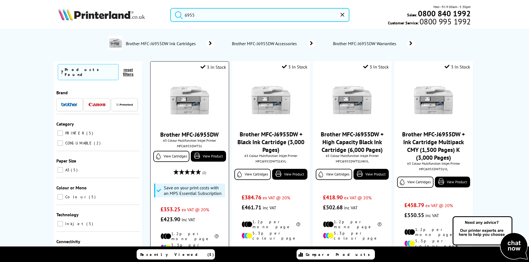
type input "6955"
click at [193, 104] on img at bounding box center [190, 101] width 42 height 42
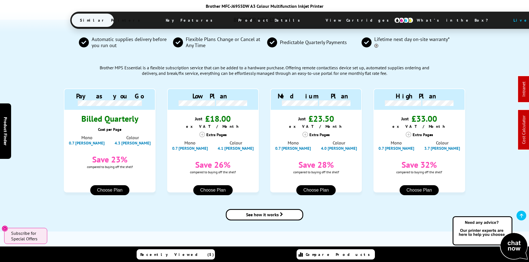
scroll to position [472, 0]
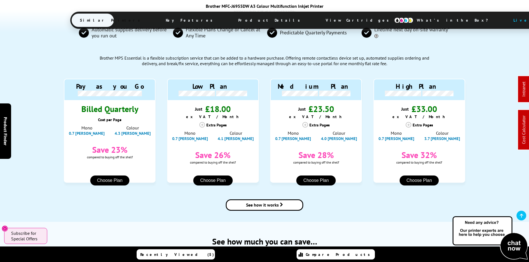
click at [46, 138] on div "BROTHER MPS ESSENTIAL Automatic supplies delivery before you run out Flexible P…" at bounding box center [264, 116] width 444 height 212
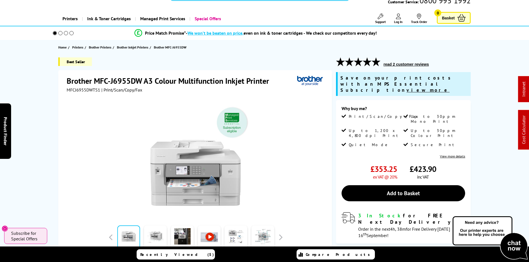
scroll to position [0, 0]
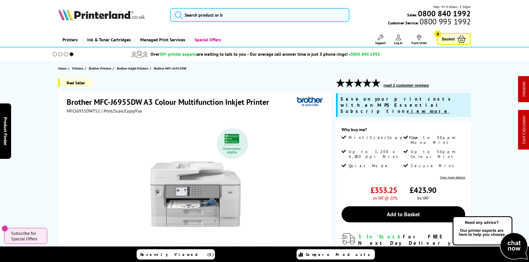
drag, startPoint x: 43, startPoint y: 131, endPoint x: 48, endPoint y: 140, distance: 10.6
click at [43, 131] on div "Best Seller Brother MFC-J6955DW A3 Colour Multifunction Inkjet Printer MFCJ6955…" at bounding box center [264, 211] width 444 height 265
